Goal: Task Accomplishment & Management: Manage account settings

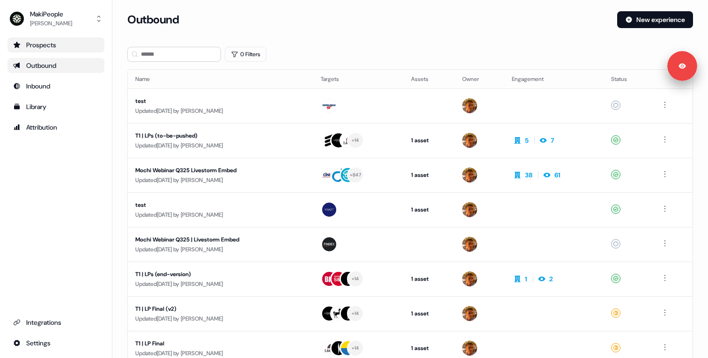
click at [44, 43] on div "Prospects" at bounding box center [56, 44] width 86 height 9
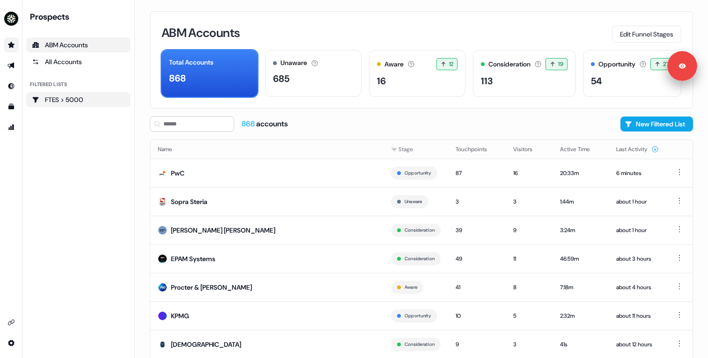
click at [67, 96] on div "FTES > 5000" at bounding box center [78, 99] width 93 height 9
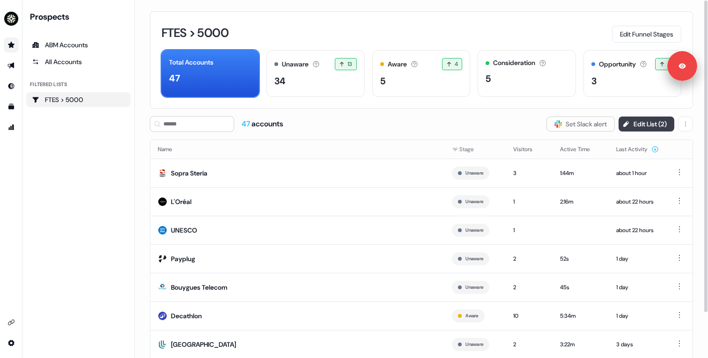
click at [649, 124] on button "Edit List ( 2 )" at bounding box center [647, 124] width 56 height 15
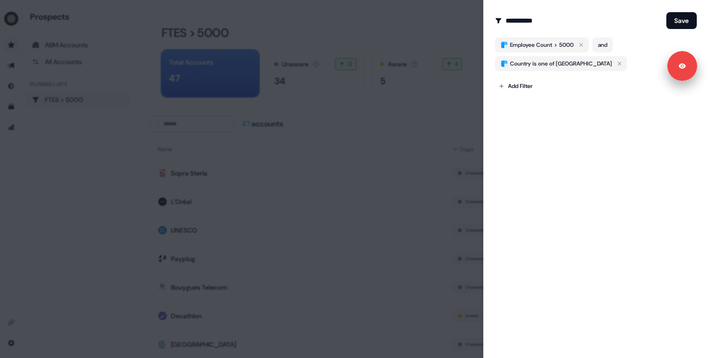
drag, startPoint x: 504, startPoint y: 20, endPoint x: 564, endPoint y: 20, distance: 59.9
click at [564, 20] on div "**********" at bounding box center [579, 20] width 168 height 19
drag, startPoint x: 507, startPoint y: 23, endPoint x: 546, endPoint y: 22, distance: 39.8
click at [546, 22] on input "**********" at bounding box center [584, 20] width 157 height 19
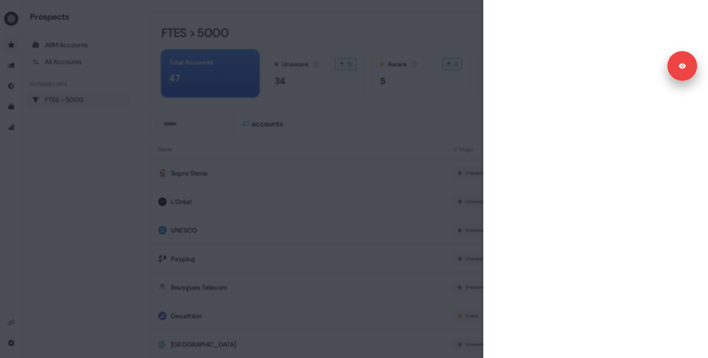
click at [303, 128] on div at bounding box center [354, 179] width 708 height 358
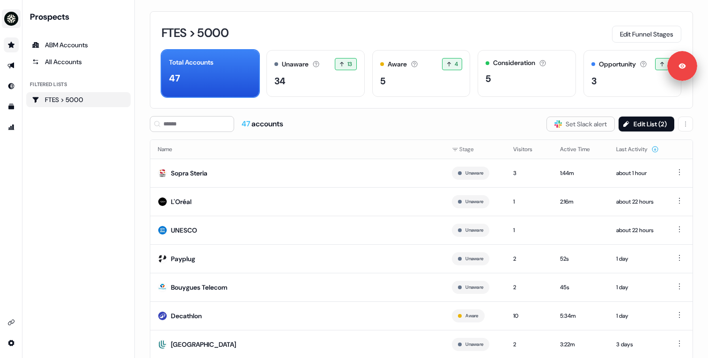
click at [10, 16] on img "side nav menu" at bounding box center [11, 18] width 15 height 15
click at [46, 78] on div "Logout" at bounding box center [48, 77] width 89 height 17
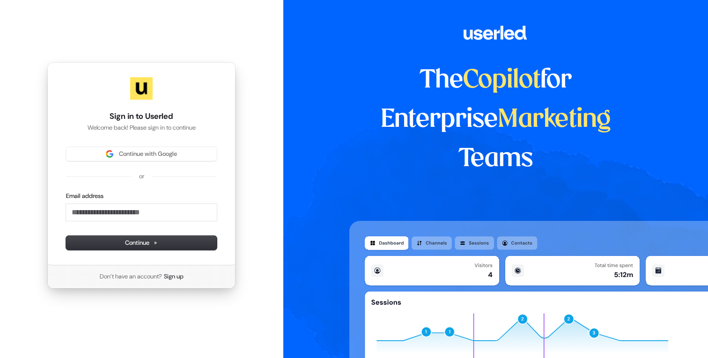
click at [174, 144] on div "Sign in to Userled Welcome back! Please sign in to continue Continue with Googl…" at bounding box center [141, 163] width 188 height 203
click at [164, 154] on span "Continue with Google" at bounding box center [148, 154] width 58 height 8
